Goal: Transaction & Acquisition: Subscribe to service/newsletter

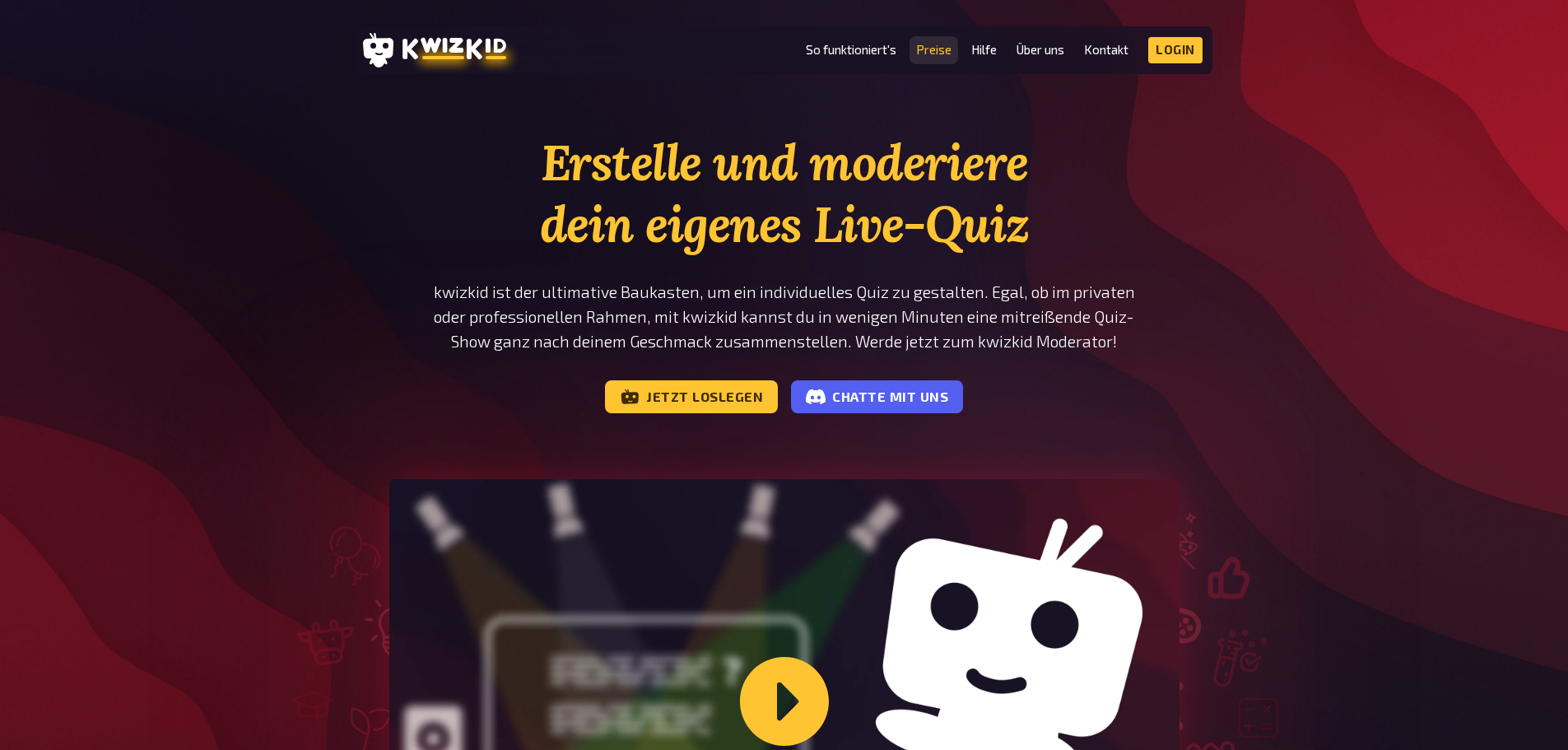
click at [933, 53] on link "Preise" at bounding box center [933, 50] width 35 height 14
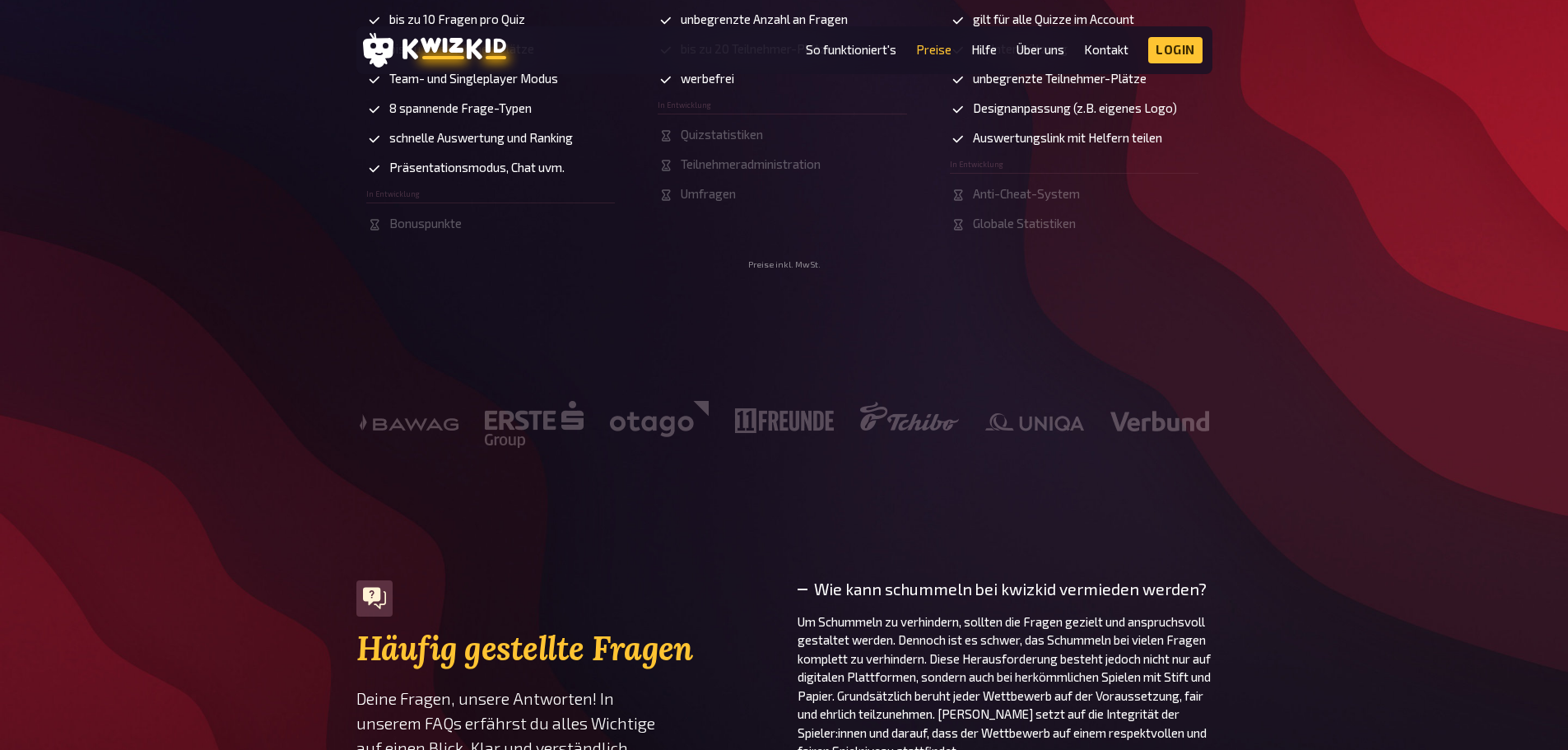
scroll to position [988, 0]
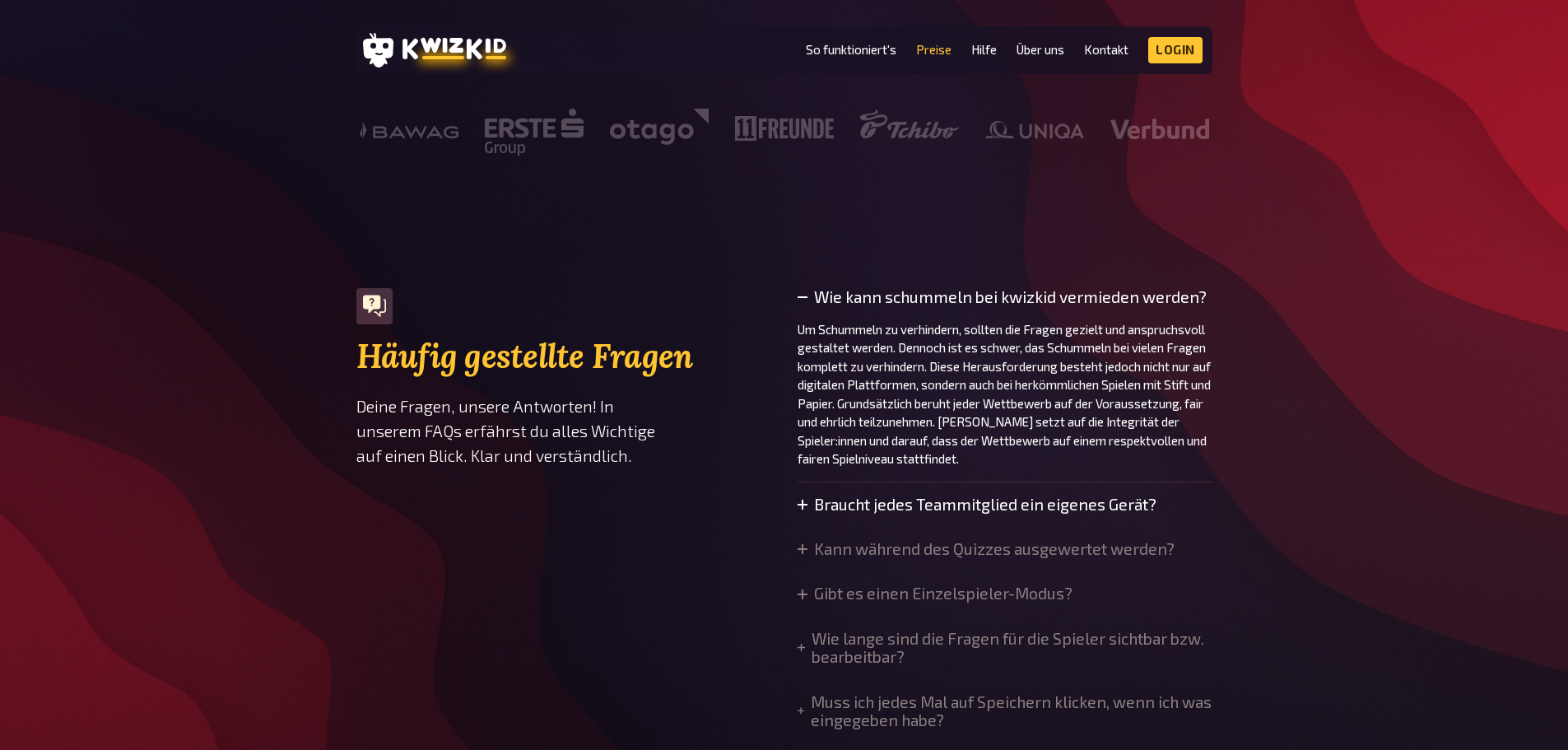
click at [843, 513] on summary "Braucht jedes Teammitglied ein eigenes Gerät?" at bounding box center [976, 505] width 359 height 18
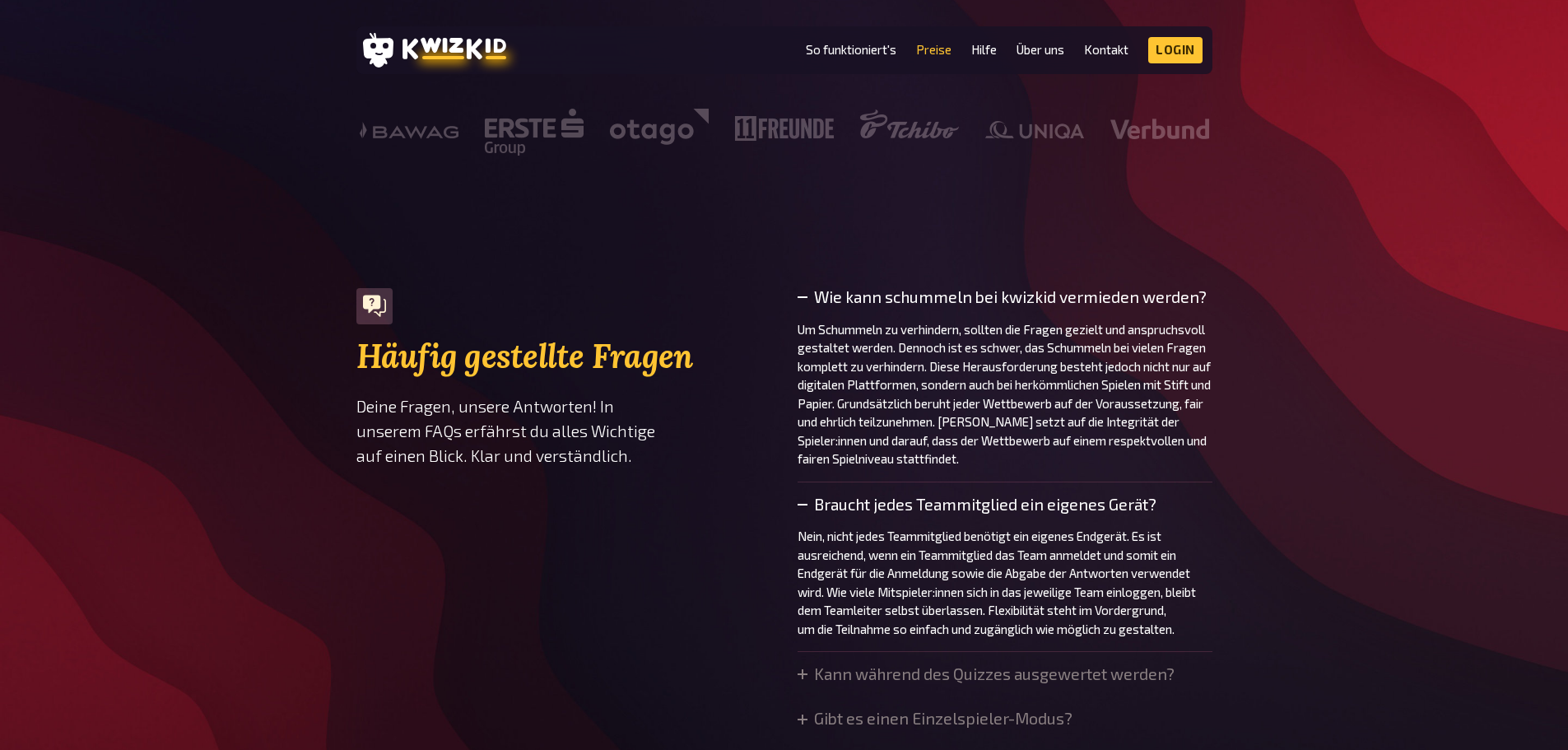
click at [843, 513] on summary "Braucht jedes Teammitglied ein eigenes Gerät?" at bounding box center [1004, 505] width 415 height 18
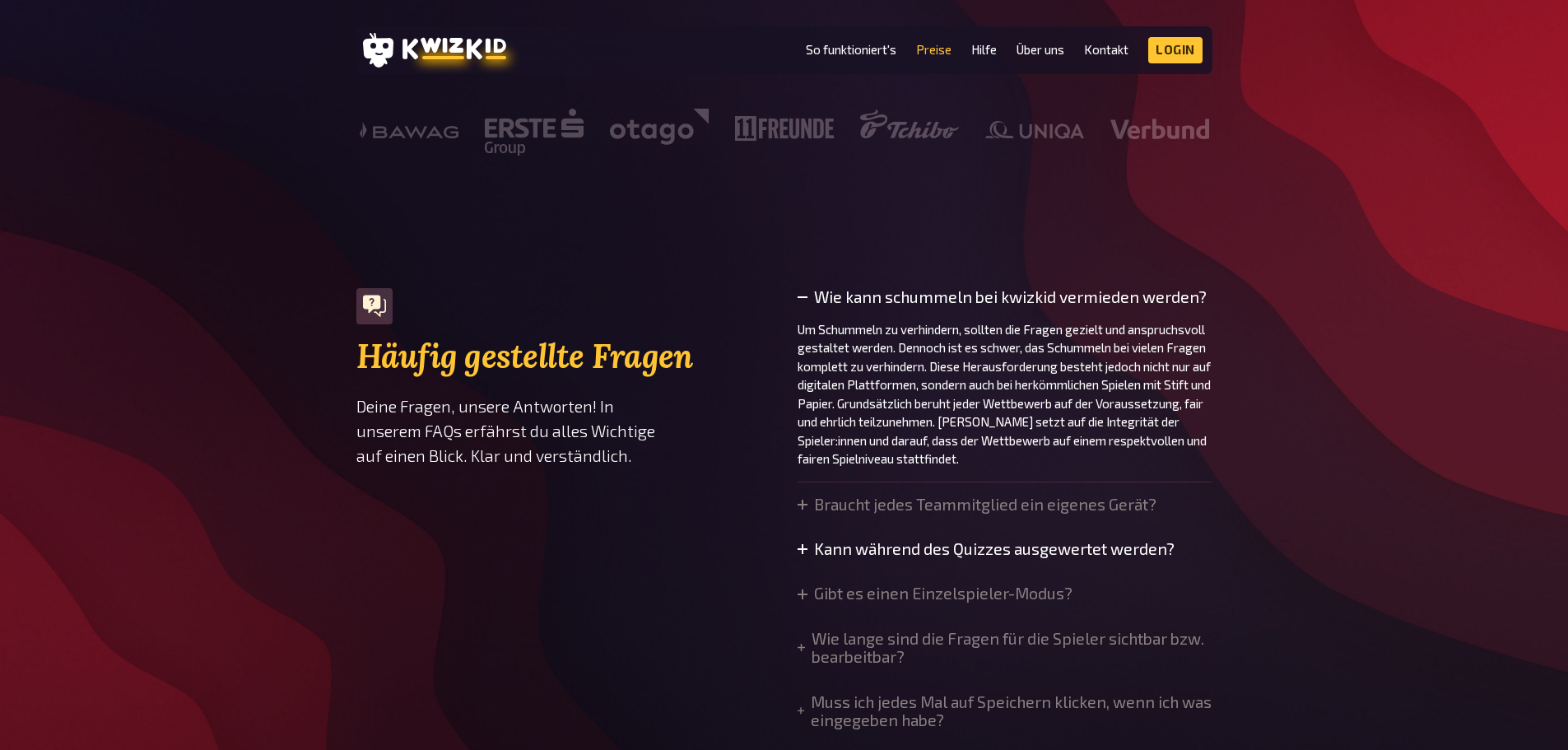
click at [849, 544] on summary "Kann während des Quizzes ausgewertet werden?" at bounding box center [985, 549] width 377 height 18
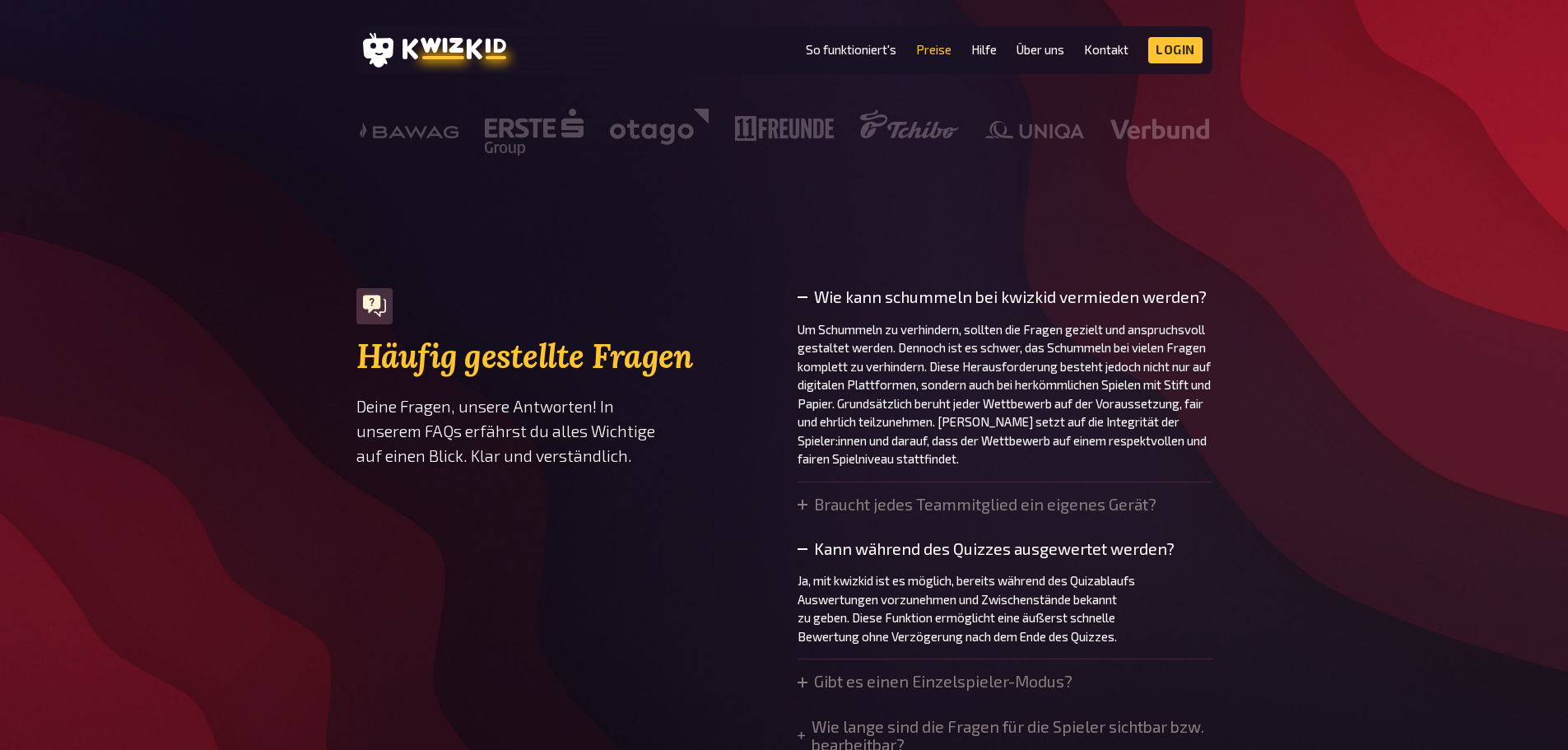
click at [849, 544] on summary "Kann während des Quizzes ausgewertet werden?" at bounding box center [1004, 549] width 415 height 18
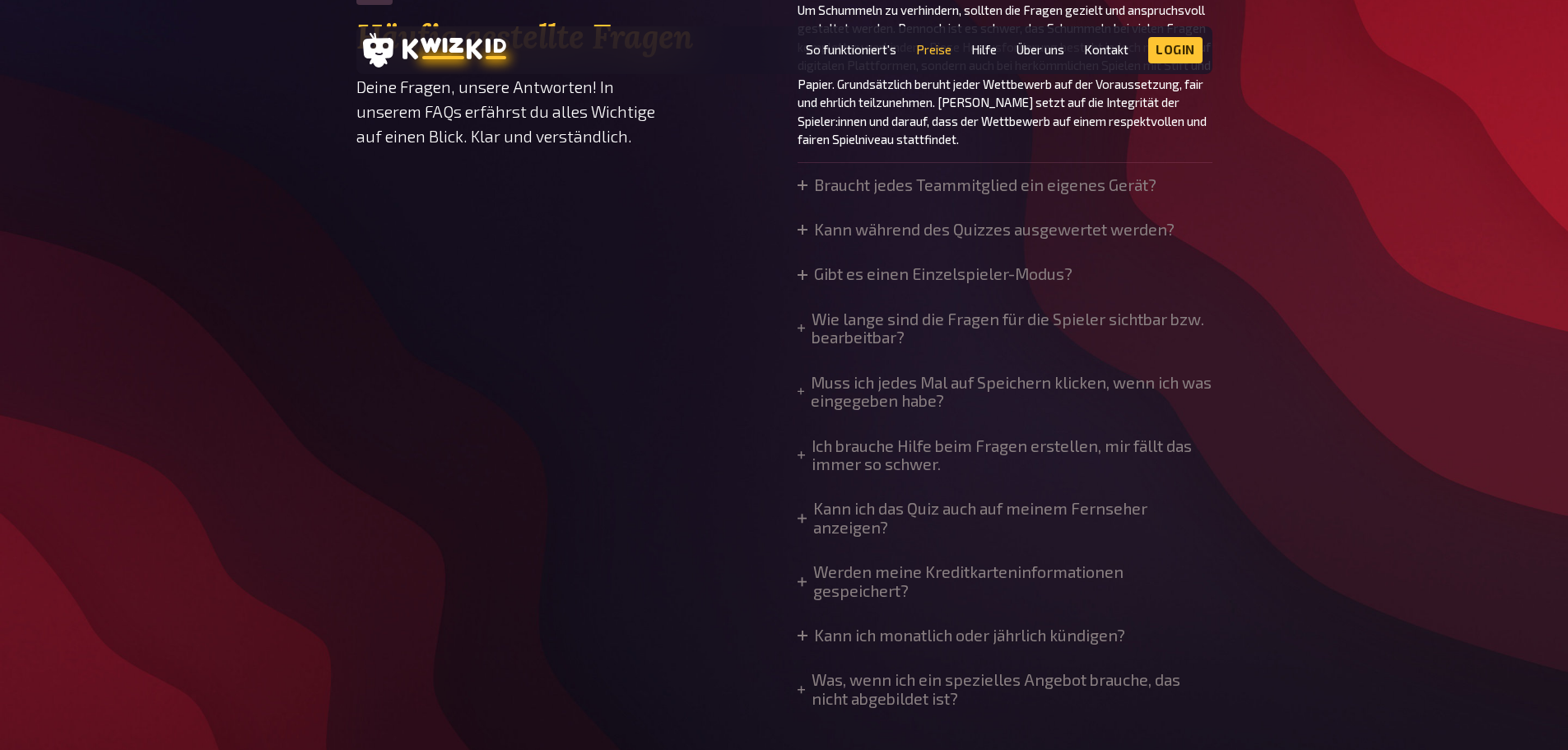
scroll to position [1318, 0]
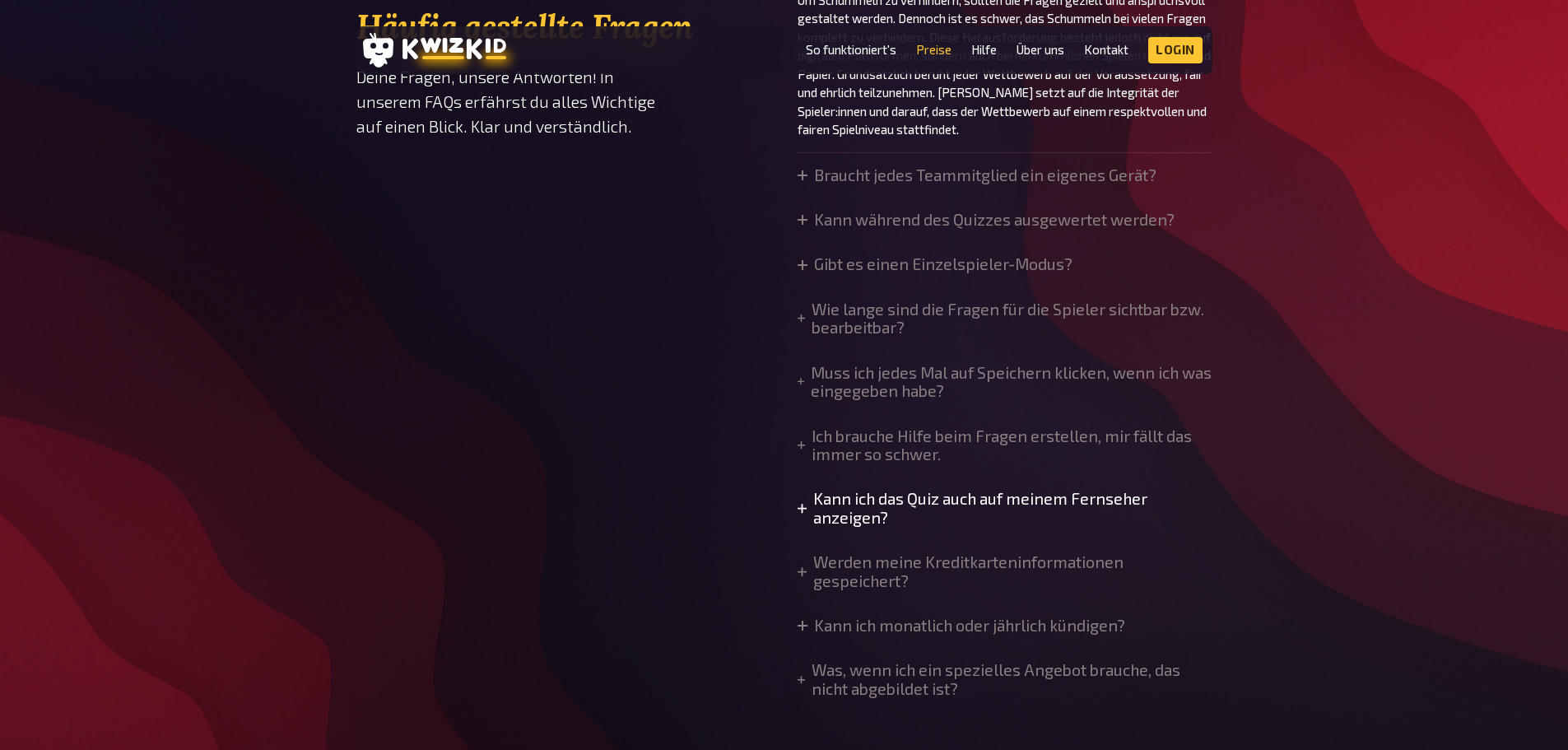
click at [825, 497] on summary "Kann ich das Quiz auch auf meinem Fernseher anzeigen?" at bounding box center [1004, 508] width 415 height 37
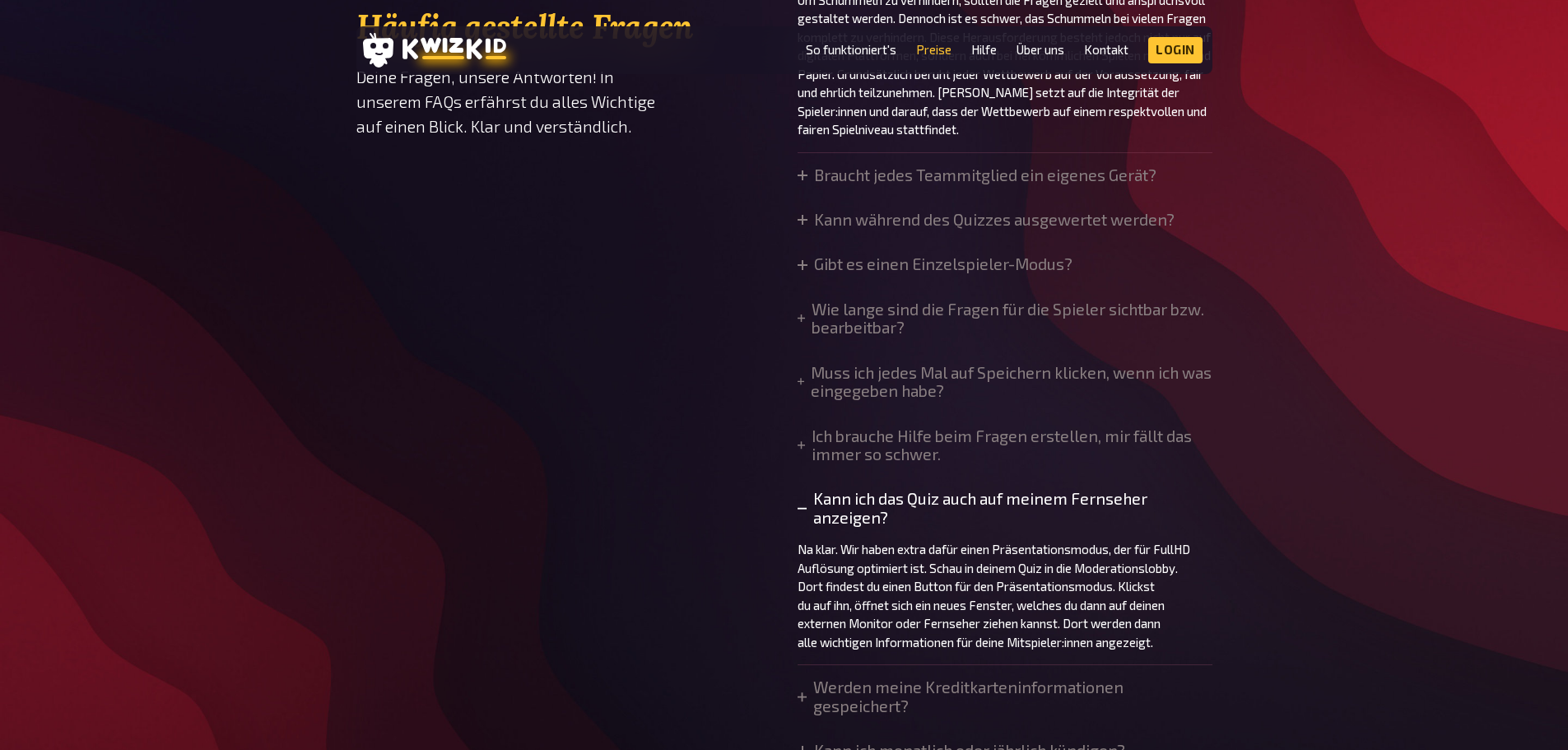
click at [825, 497] on summary "Kann ich das Quiz auch auf meinem Fernseher anzeigen?" at bounding box center [1004, 508] width 415 height 37
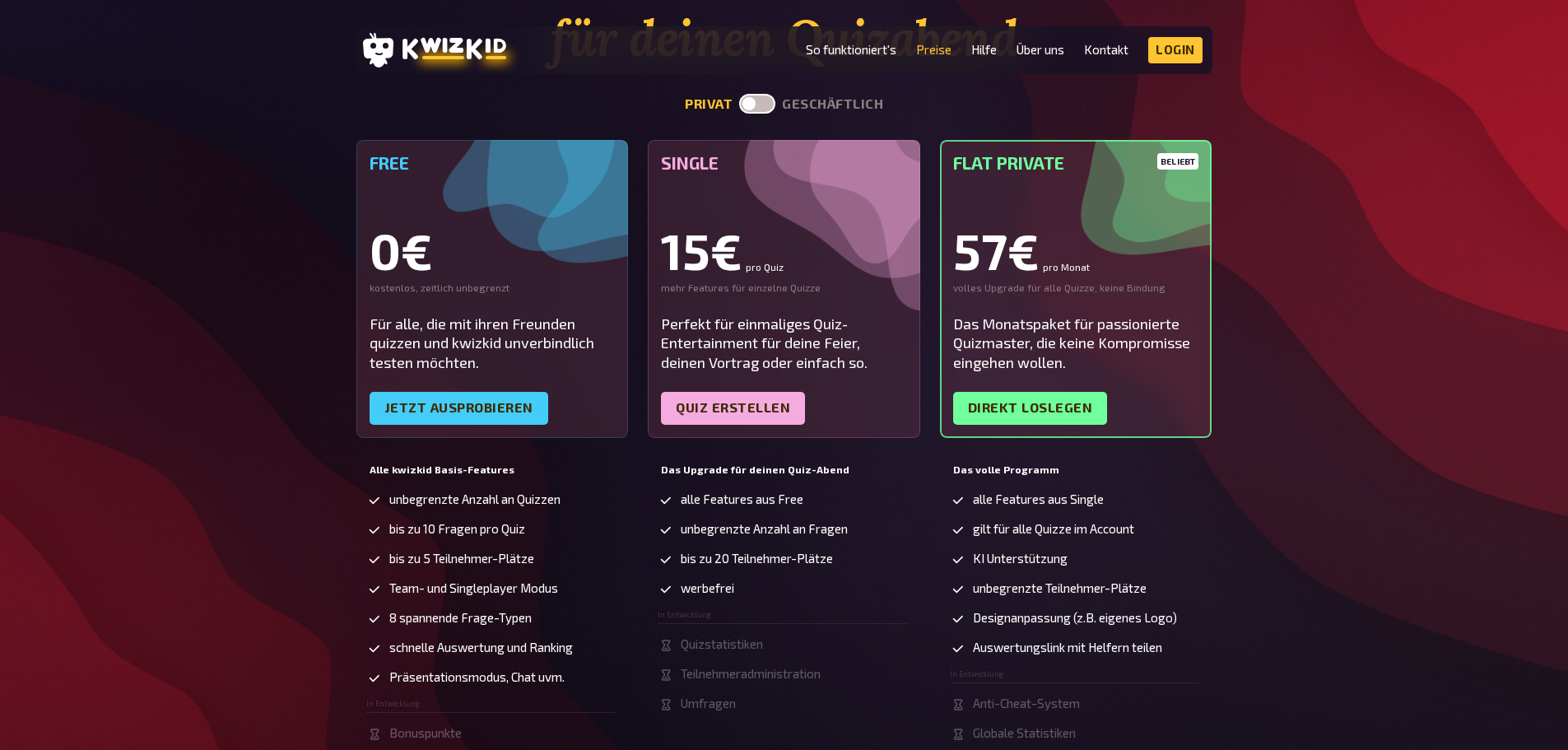
scroll to position [165, 0]
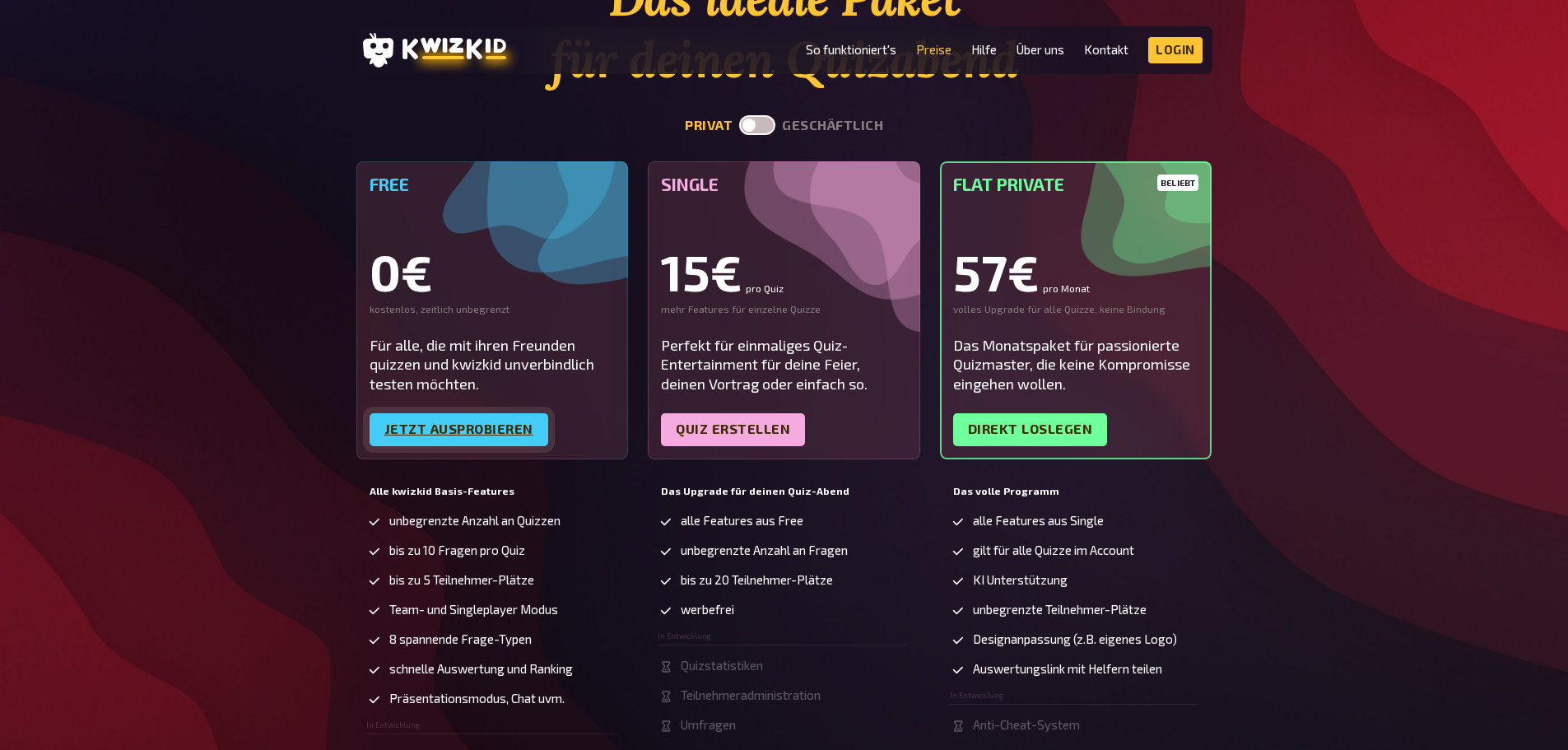
click at [474, 428] on link "Jetzt ausprobieren" at bounding box center [459, 429] width 179 height 33
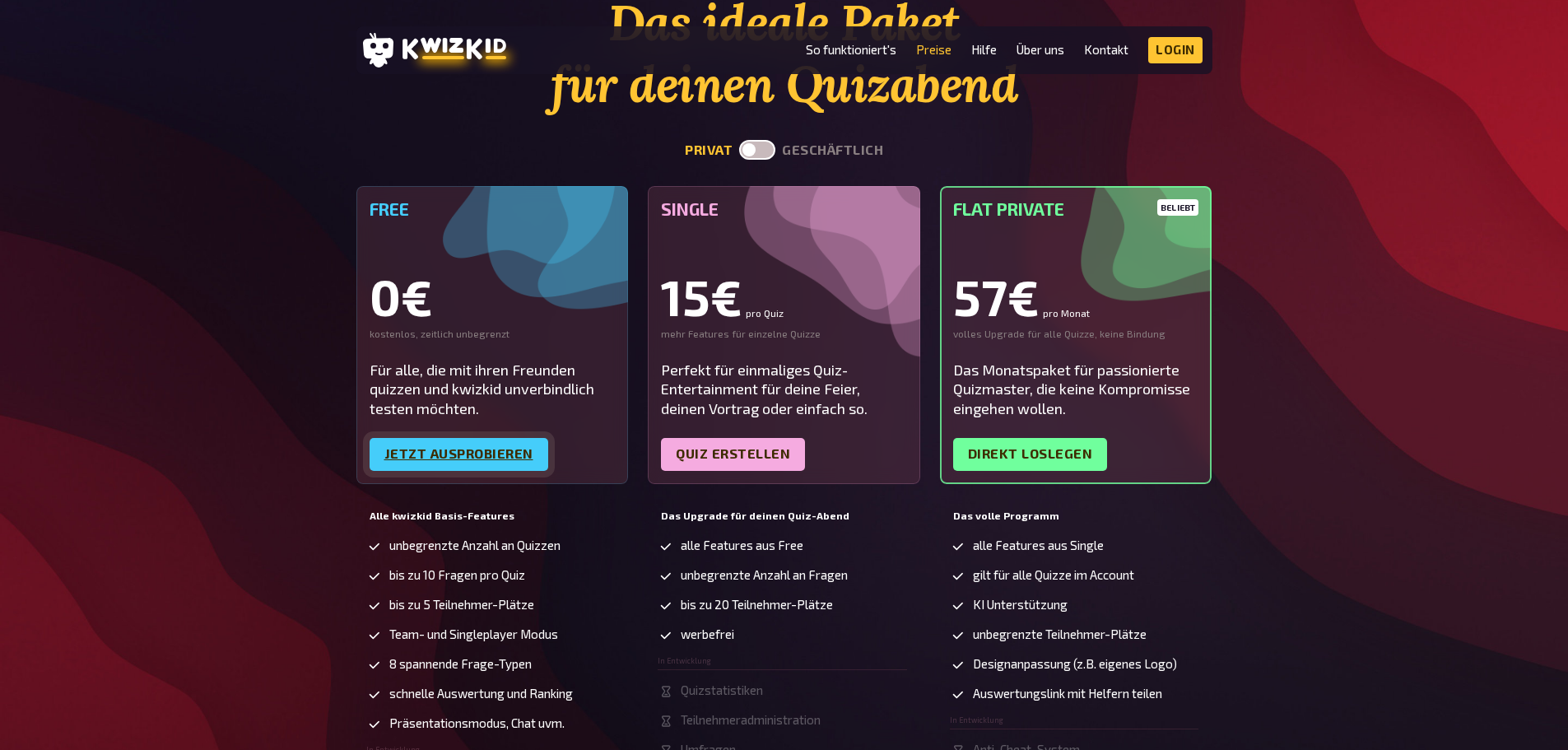
scroll to position [0, 0]
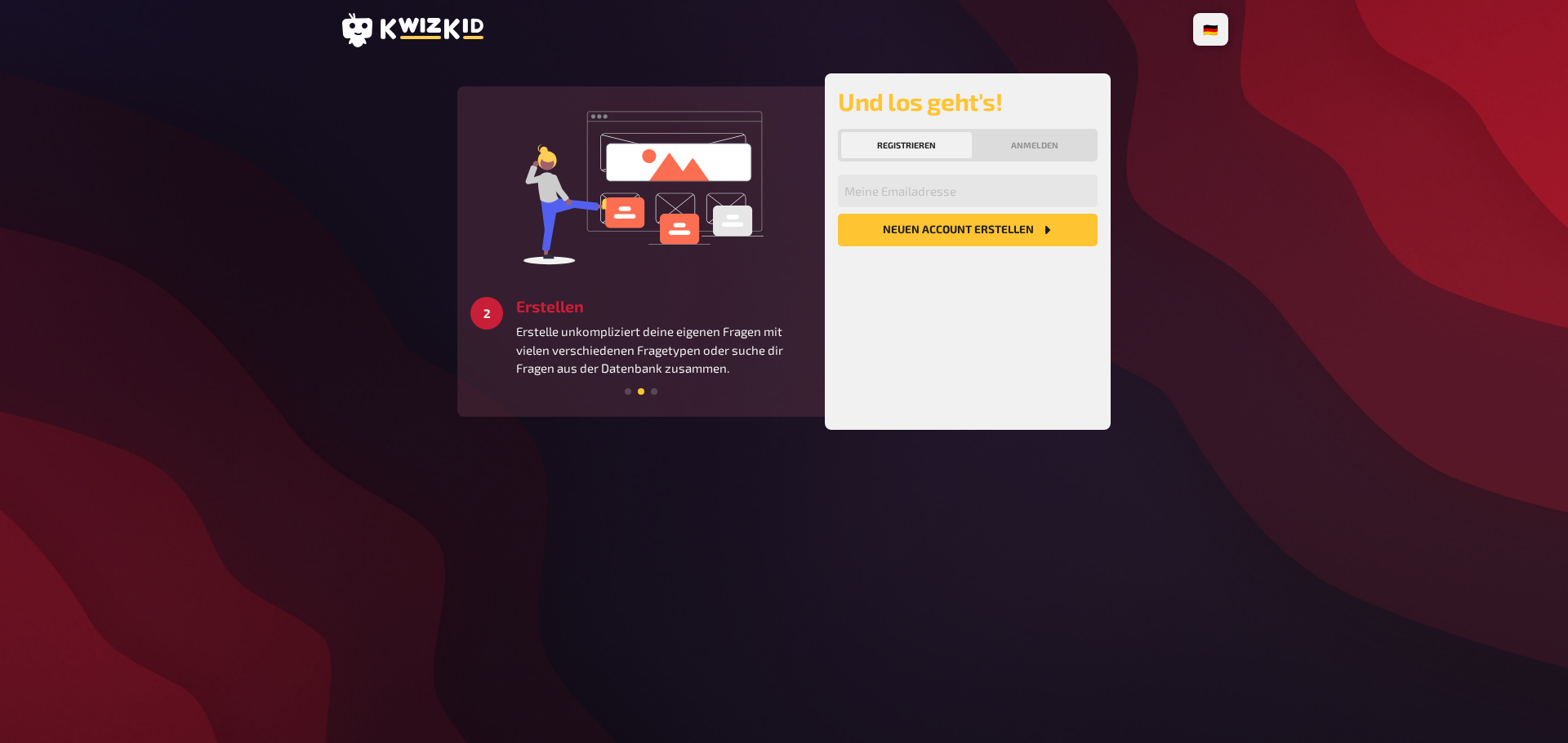
click at [432, 25] on icon at bounding box center [432, 28] width 103 height 21
